Goal: Find specific page/section: Find specific page/section

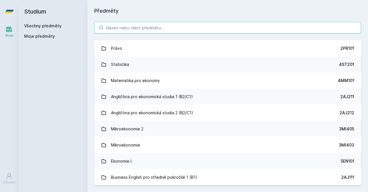
click at [137, 25] on input "search" at bounding box center [227, 27] width 267 height 11
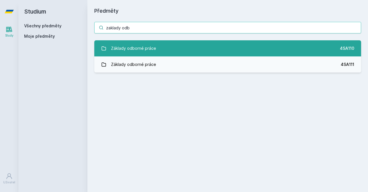
type input "zaklady odb"
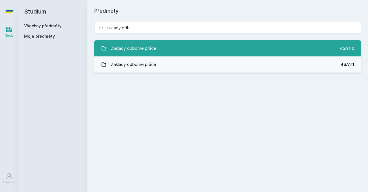
click at [144, 51] on div "Základy odborné práce" at bounding box center [133, 48] width 45 height 11
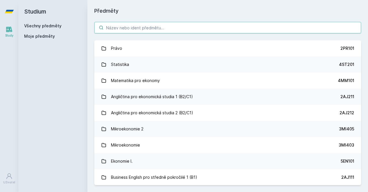
click at [121, 29] on input "search" at bounding box center [227, 27] width 267 height 11
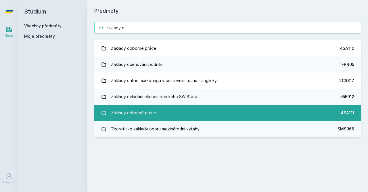
type input "zaklady o"
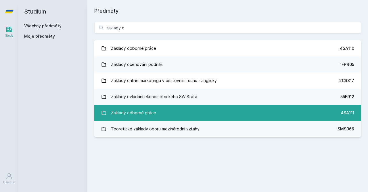
click at [169, 113] on link "Základy odborné práce 4SA111" at bounding box center [227, 113] width 267 height 16
